Goal: Task Accomplishment & Management: Manage account settings

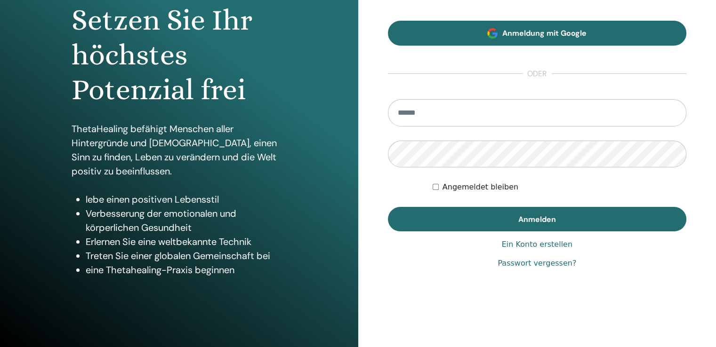
scroll to position [104, 0]
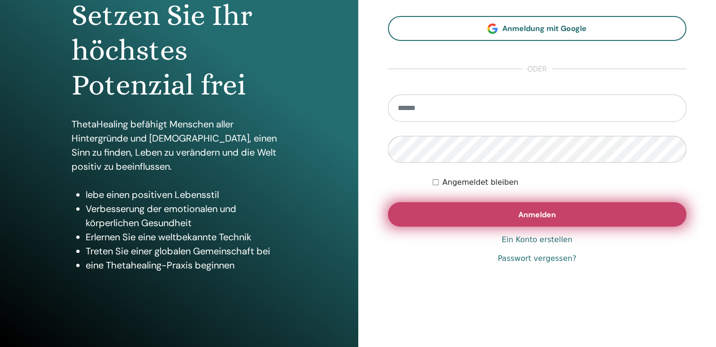
type input "**********"
click at [528, 216] on span "Anmelden" at bounding box center [537, 215] width 38 height 10
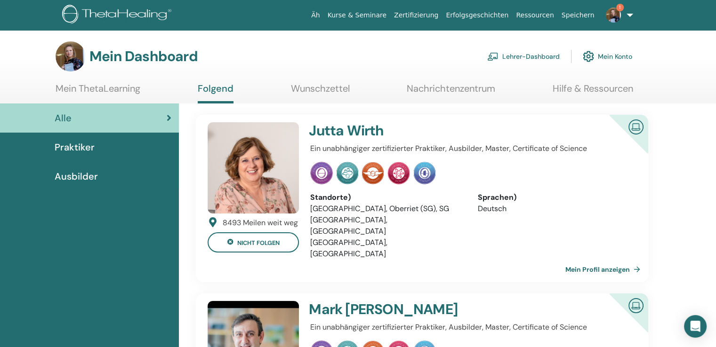
click at [524, 59] on font "Lehrer-Dashboard" at bounding box center [530, 57] width 57 height 8
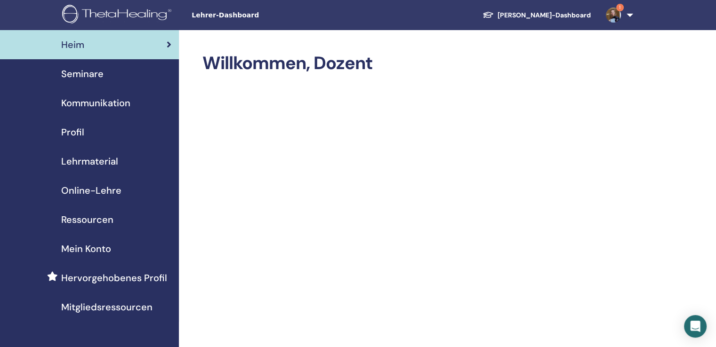
click at [80, 78] on font "Seminare" at bounding box center [82, 74] width 42 height 12
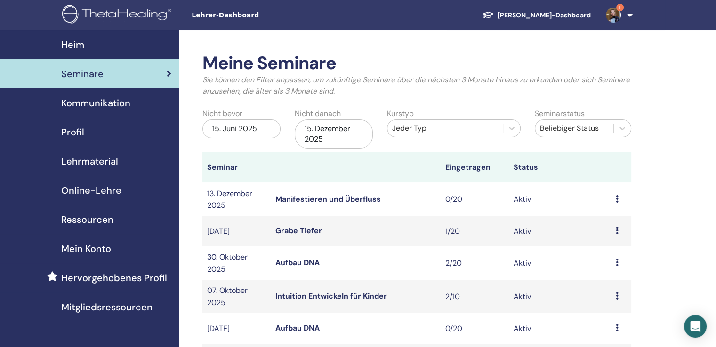
click at [347, 138] on div "15. Dezember 2025" at bounding box center [334, 134] width 78 height 29
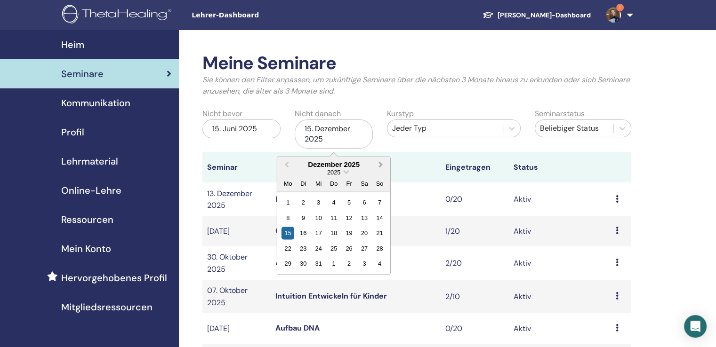
click at [381, 164] on span "Next Month" at bounding box center [381, 165] width 0 height 10
click at [381, 164] on span "Nächsten Monat" at bounding box center [381, 165] width 0 height 10
click at [364, 217] on div "7" at bounding box center [364, 218] width 13 height 13
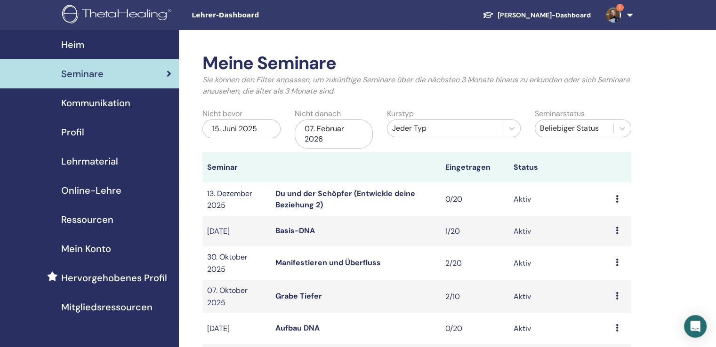
click at [366, 189] on font "Du und der Schöpfer (Entwickle deine Beziehung 2)" at bounding box center [345, 199] width 140 height 21
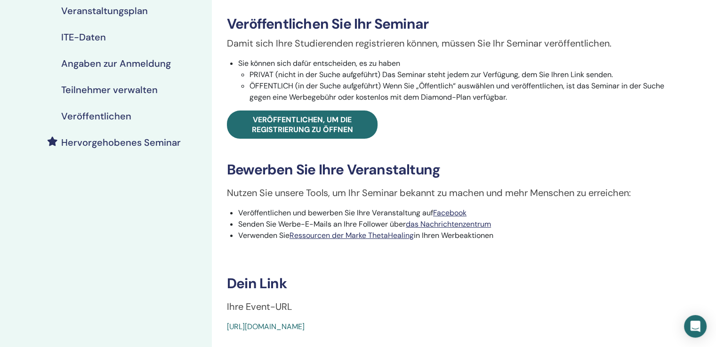
scroll to position [94, 0]
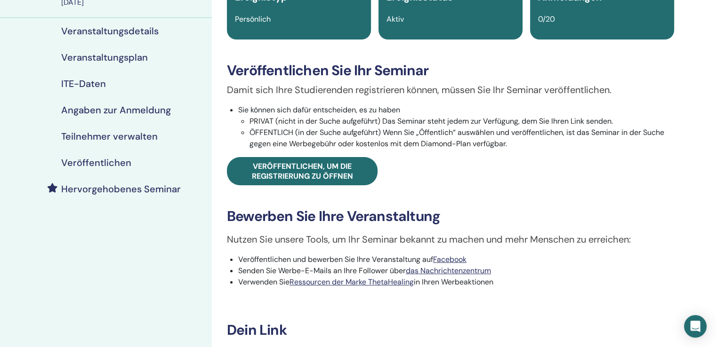
click at [96, 164] on font "Veröffentlichen" at bounding box center [96, 163] width 70 height 12
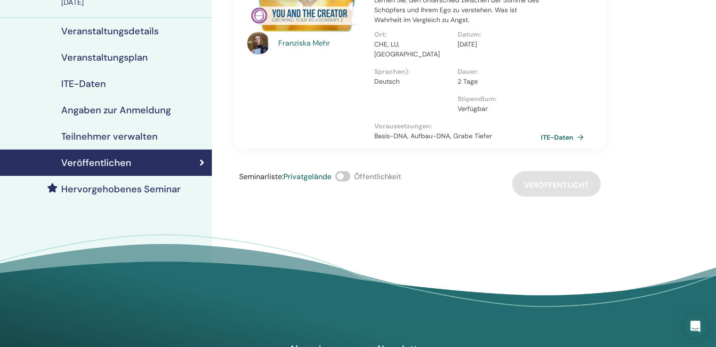
click at [350, 171] on span at bounding box center [342, 176] width 15 height 10
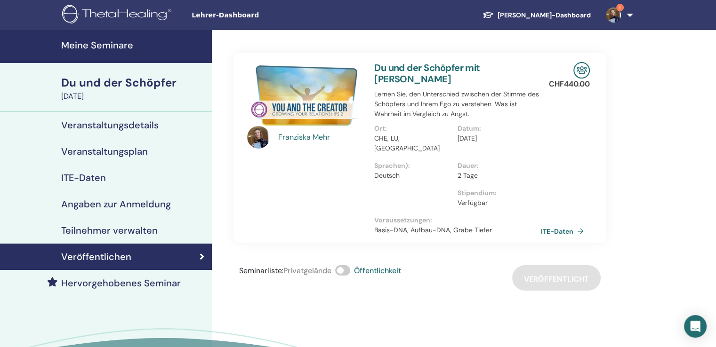
click at [127, 121] on font "Veranstaltungsdetails" at bounding box center [109, 125] width 97 height 12
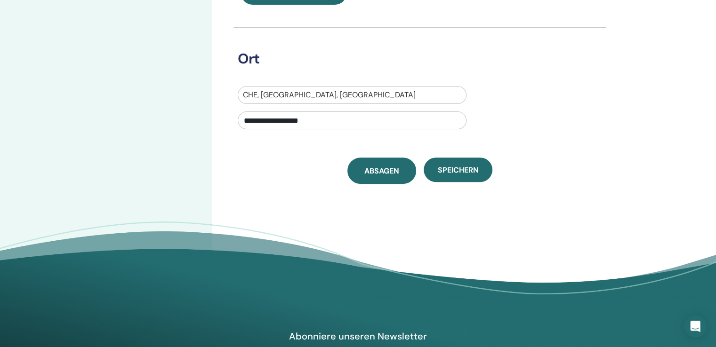
scroll to position [282, 0]
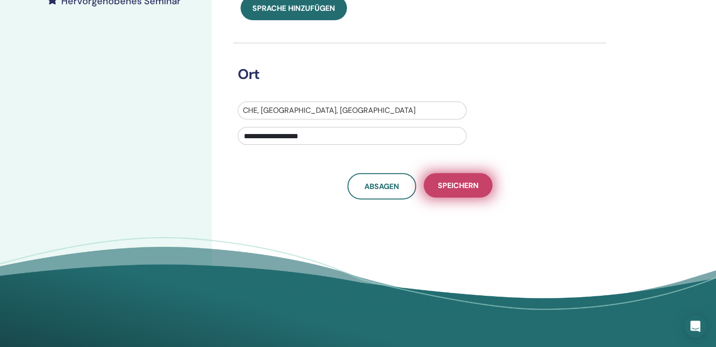
click at [453, 192] on button "Speichern" at bounding box center [458, 185] width 69 height 24
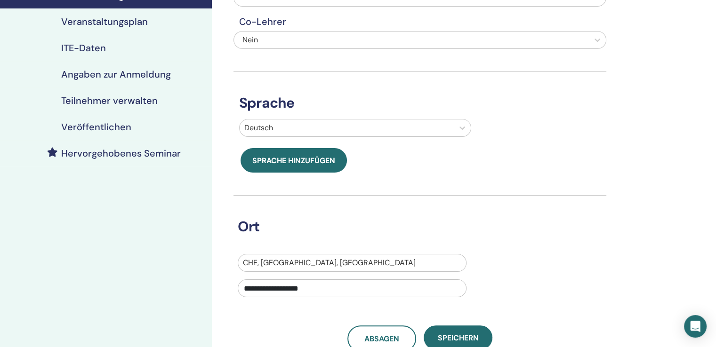
scroll to position [141, 0]
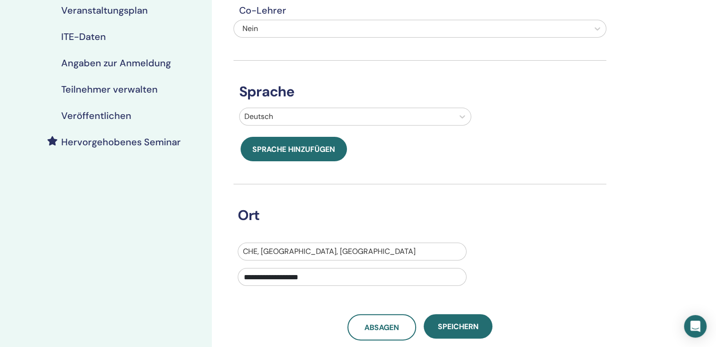
click at [102, 115] on font "Veröffentlichen" at bounding box center [96, 116] width 70 height 12
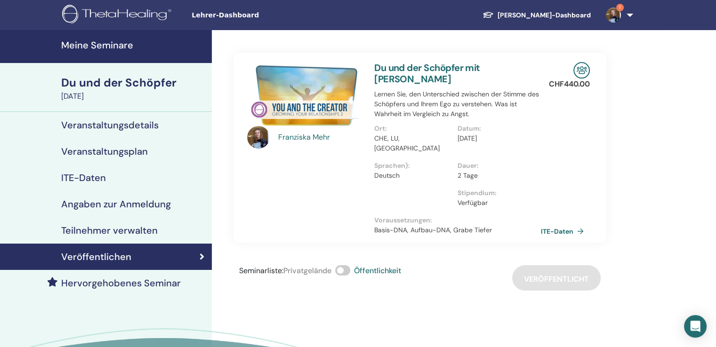
click at [615, 12] on img at bounding box center [613, 15] width 15 height 15
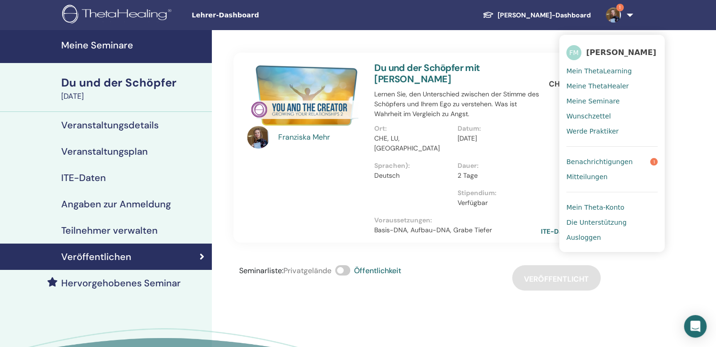
click at [606, 158] on font "Benachrichtigungen" at bounding box center [599, 162] width 66 height 8
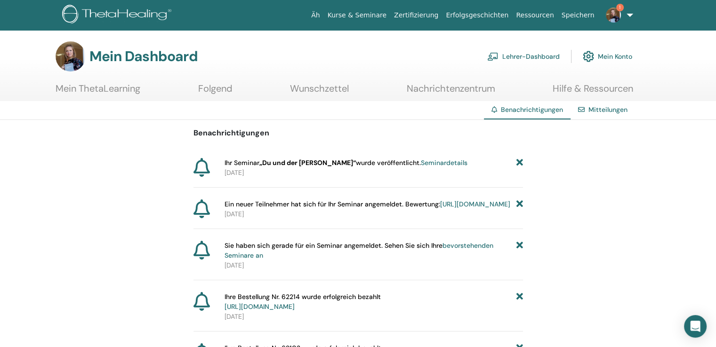
click at [115, 87] on font "Mein ThetaLearning" at bounding box center [98, 88] width 85 height 12
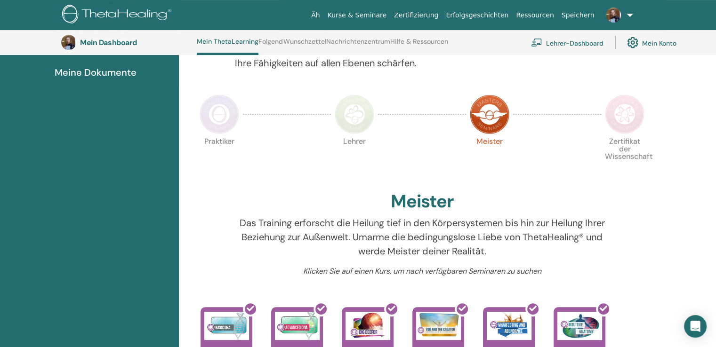
scroll to position [166, 0]
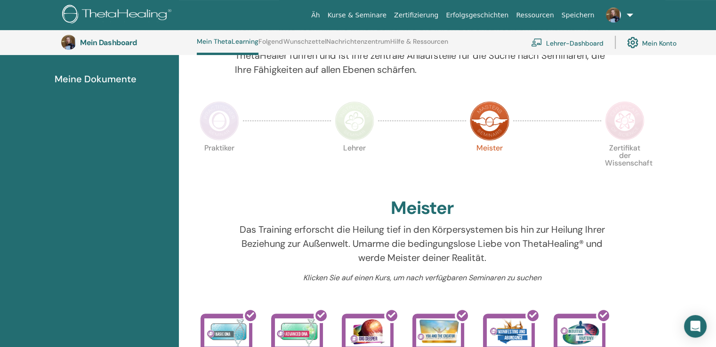
click at [622, 126] on img at bounding box center [625, 121] width 40 height 40
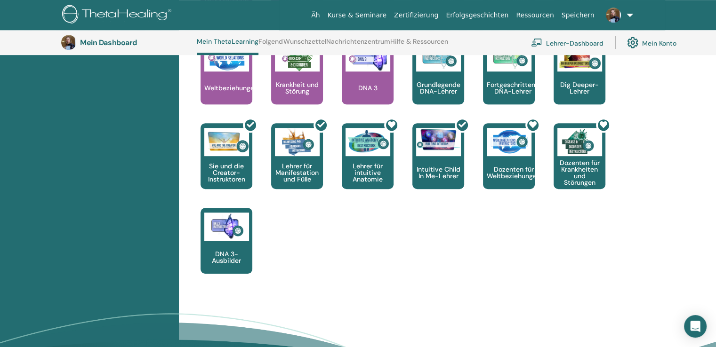
scroll to position [401, 0]
